Goal: Transaction & Acquisition: Purchase product/service

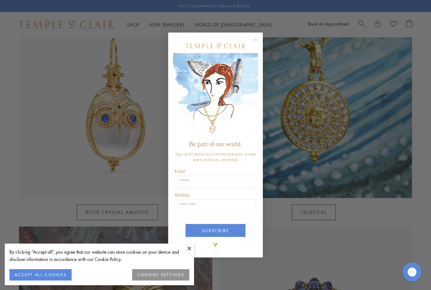
scroll to position [337, 0]
click at [271, 58] on div "Close dialog Be part of our world. Sign up for exclusive collection previews, p…" at bounding box center [215, 145] width 431 height 290
click at [256, 44] on circle "Close dialog" at bounding box center [256, 40] width 8 height 8
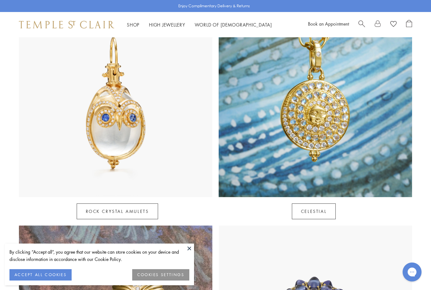
click at [120, 141] on img at bounding box center [116, 100] width 194 height 194
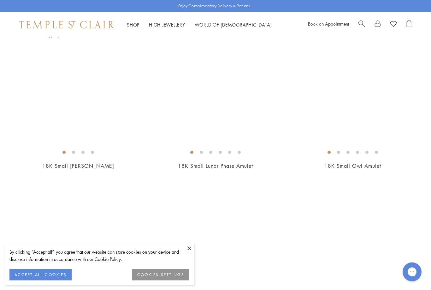
scroll to position [2654, 0]
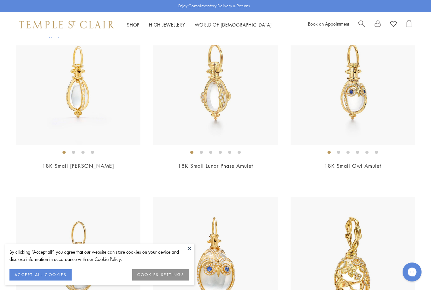
click at [365, 157] on div "18K Small Owl Amulet $8,351" at bounding box center [353, 99] width 125 height 158
click at [358, 100] on img at bounding box center [353, 82] width 125 height 125
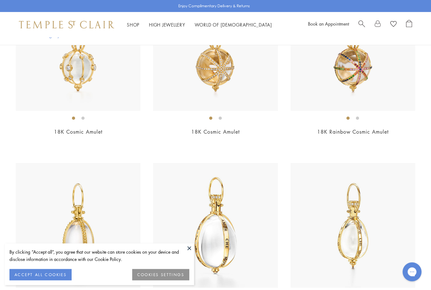
scroll to position [2335, 0]
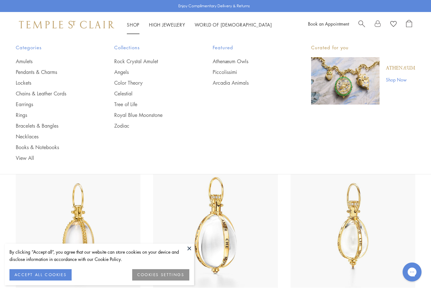
click at [24, 117] on link "Rings" at bounding box center [52, 114] width 73 height 7
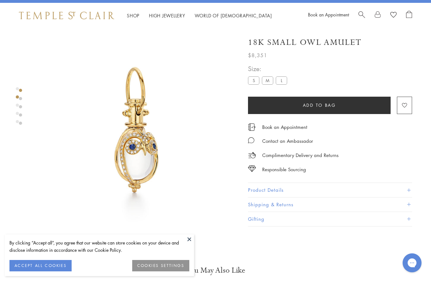
scroll to position [12, 0]
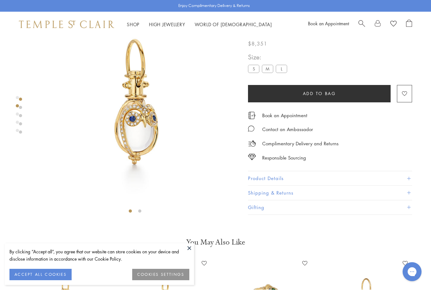
scroll to position [37, 0]
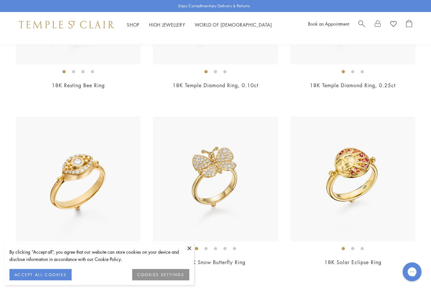
scroll to position [1060, 0]
click at [227, 198] on img at bounding box center [215, 179] width 125 height 125
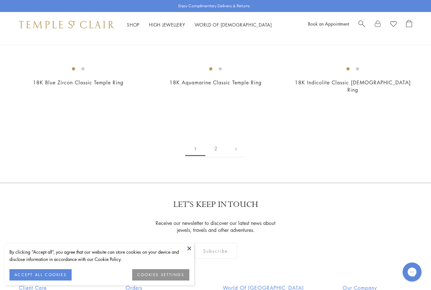
scroll to position [2826, 0]
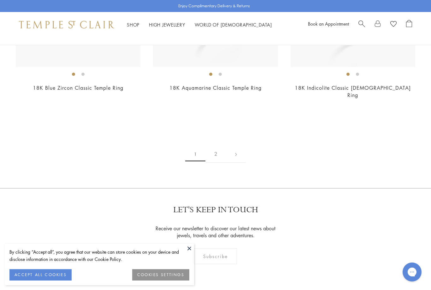
click at [213, 145] on link "2" at bounding box center [216, 153] width 21 height 17
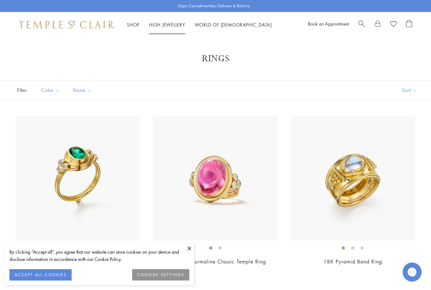
click at [169, 23] on link "High Jewellery High Jewellery" at bounding box center [167, 24] width 36 height 6
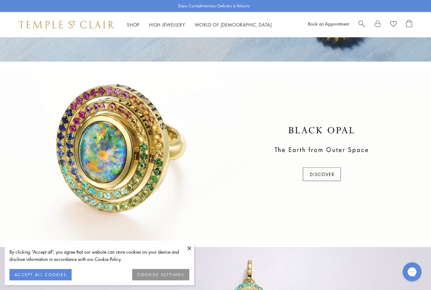
scroll to position [149, 0]
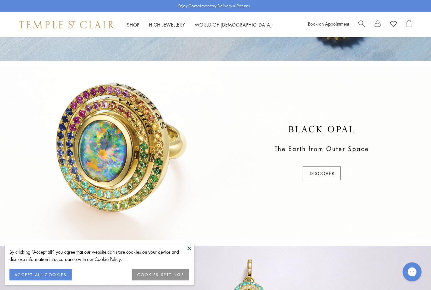
click at [337, 165] on div at bounding box center [215, 153] width 431 height 173
